Goal: Transaction & Acquisition: Book appointment/travel/reservation

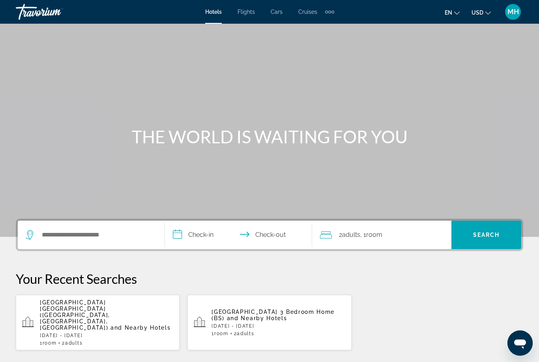
click at [244, 315] on span "and Nearby Hotels" at bounding box center [257, 318] width 60 height 6
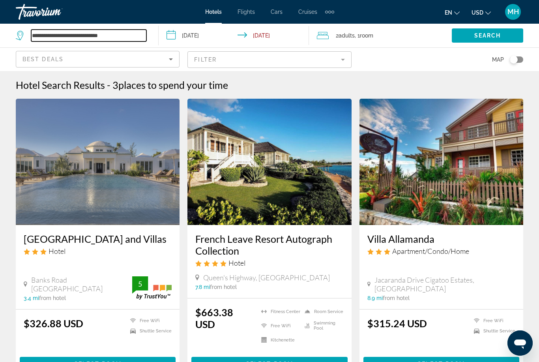
click at [122, 35] on input "**********" at bounding box center [88, 36] width 115 height 12
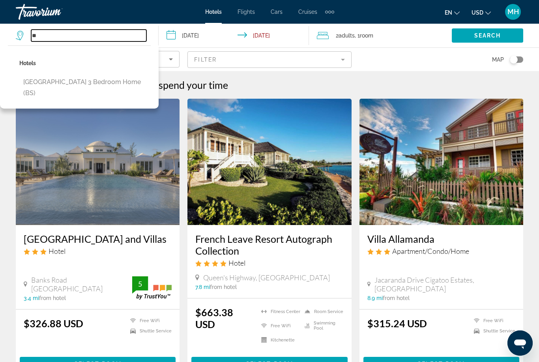
type input "*"
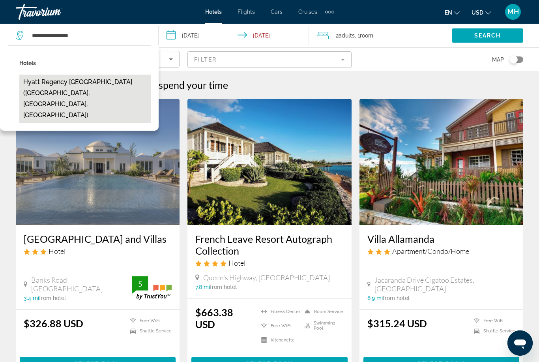
click at [107, 88] on button "Hyatt Regency [GEOGRAPHIC_DATA] ([GEOGRAPHIC_DATA], [GEOGRAPHIC_DATA], [GEOGRAP…" at bounding box center [84, 99] width 131 height 48
type input "**********"
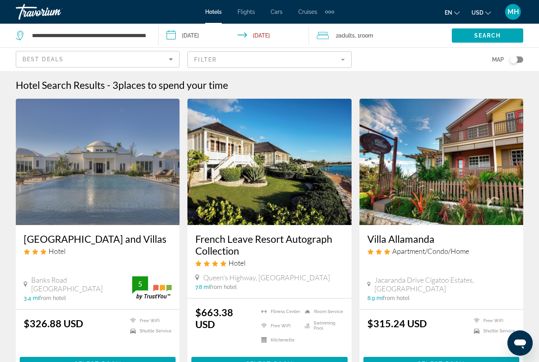
click at [349, 37] on span "Adults" at bounding box center [346, 35] width 16 height 6
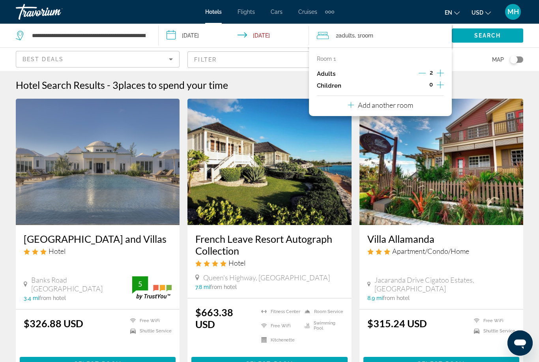
click at [440, 81] on icon "Increment children" at bounding box center [440, 84] width 7 height 9
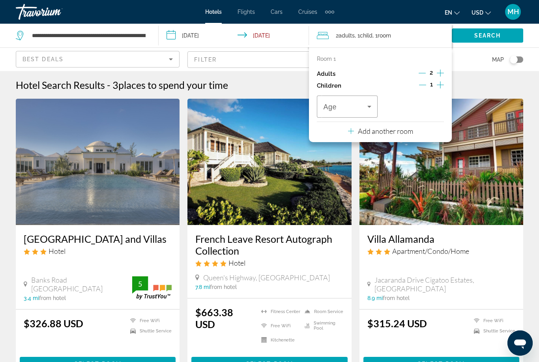
click at [444, 80] on icon "Increment children" at bounding box center [440, 84] width 7 height 9
click at [496, 35] on span "Search" at bounding box center [487, 35] width 27 height 6
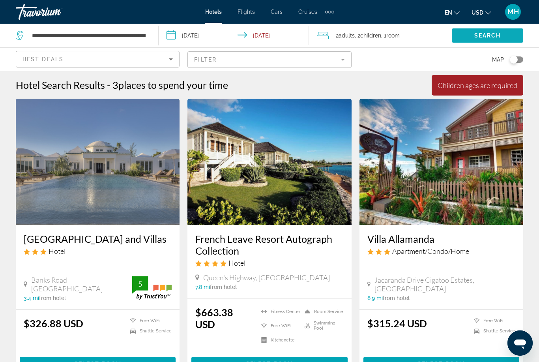
click at [386, 34] on span ", 1 Room rooms" at bounding box center [390, 35] width 19 height 11
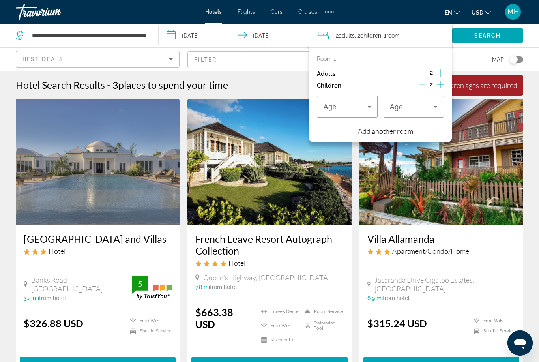
click at [444, 84] on button "Increment children" at bounding box center [440, 86] width 7 height 12
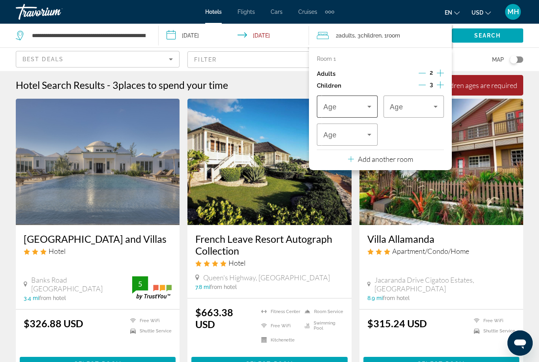
click at [359, 107] on span "Travelers: 2 adults, 3 children" at bounding box center [345, 106] width 44 height 9
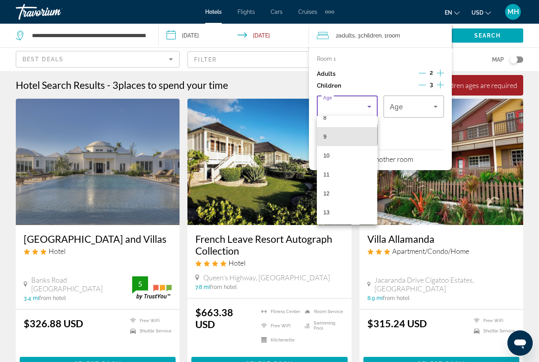
scroll to position [165, 0]
click at [337, 157] on mat-option "10" at bounding box center [347, 153] width 60 height 19
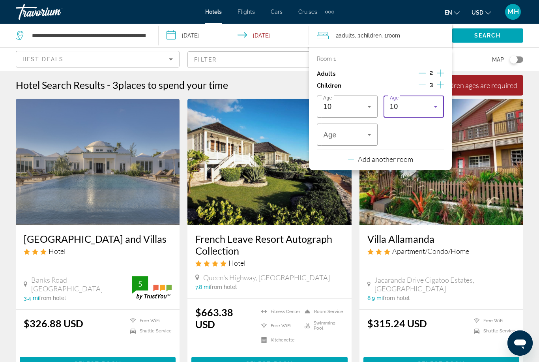
click at [417, 105] on div "10" at bounding box center [412, 106] width 44 height 9
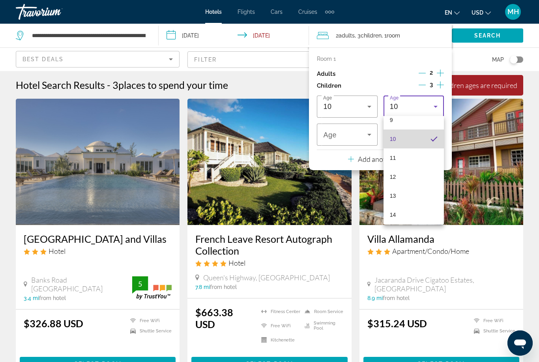
scroll to position [179, 0]
click at [406, 196] on mat-option "13" at bounding box center [413, 195] width 60 height 19
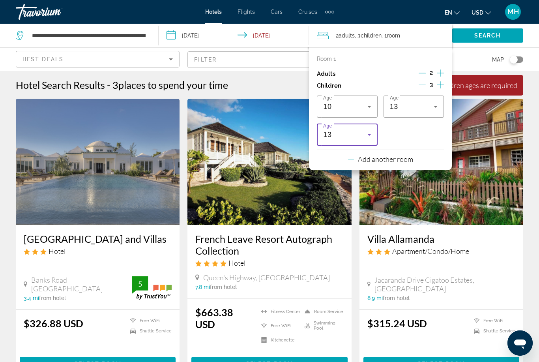
click at [355, 133] on div "13" at bounding box center [345, 134] width 44 height 9
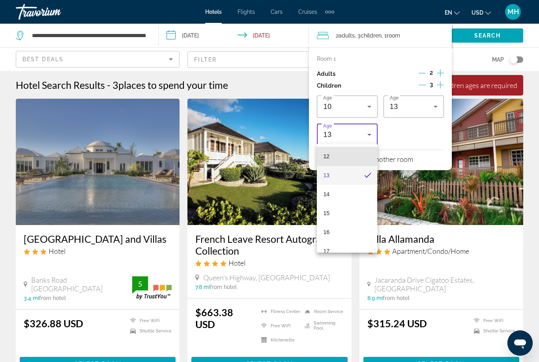
scroll to position [228, 0]
click at [348, 193] on mat-option "14" at bounding box center [347, 193] width 60 height 19
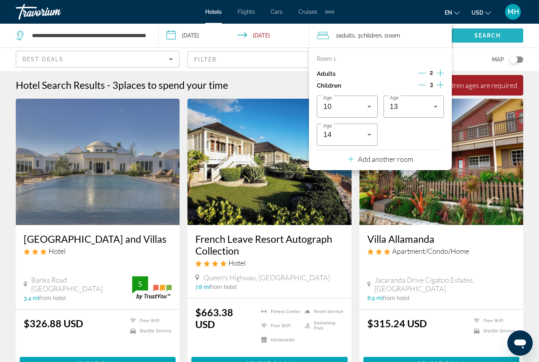
click at [486, 33] on span "Search" at bounding box center [487, 35] width 27 height 6
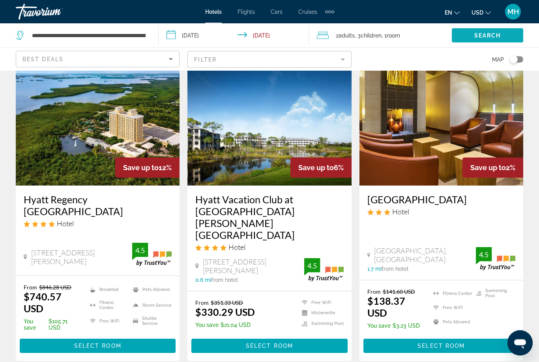
scroll to position [45, 0]
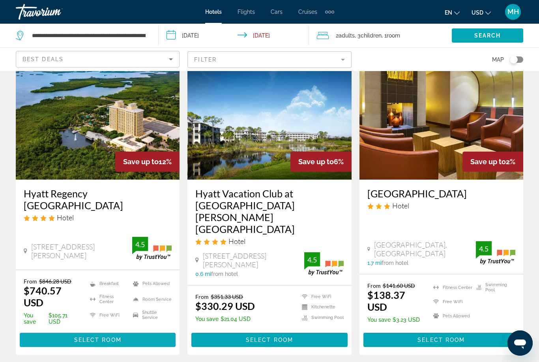
click at [97, 337] on span "Select Room" at bounding box center [97, 340] width 47 height 6
